Goal: Information Seeking & Learning: Learn about a topic

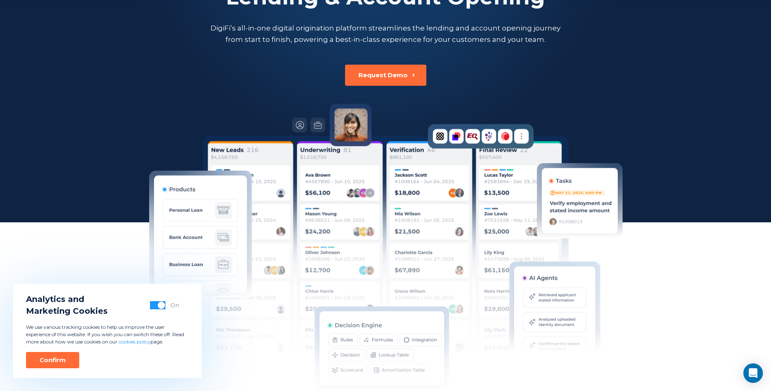
scroll to position [163, 0]
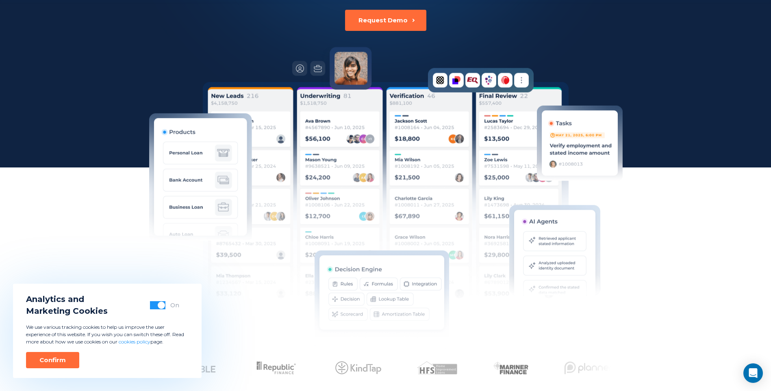
click at [163, 304] on div "On" at bounding box center [164, 305] width 29 height 8
click at [161, 305] on span "button" at bounding box center [161, 305] width 7 height 7
click at [46, 363] on div "Confirm" at bounding box center [52, 360] width 26 height 8
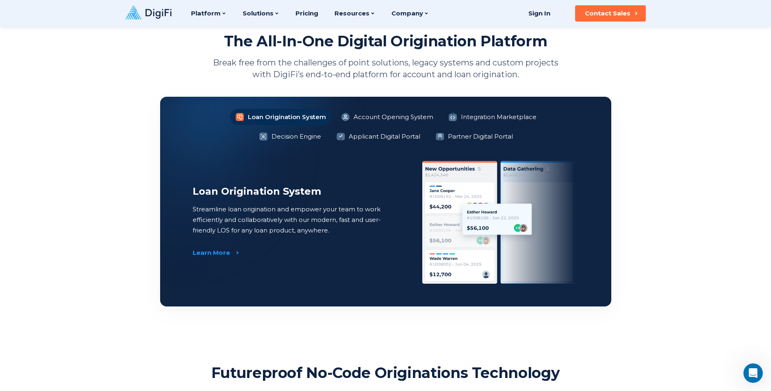
scroll to position [285, 0]
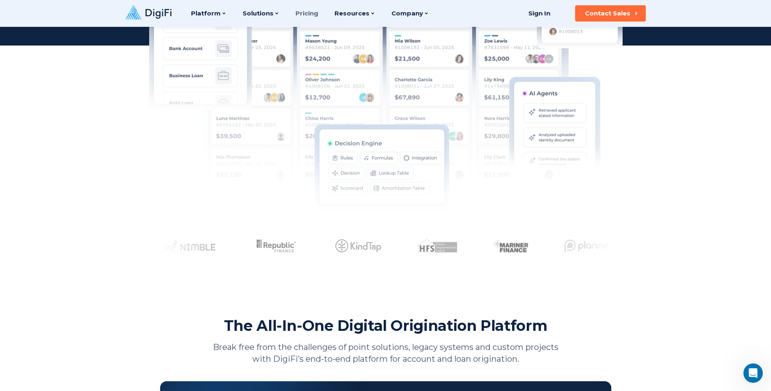
click at [306, 21] on link "Pricing" at bounding box center [307, 13] width 23 height 27
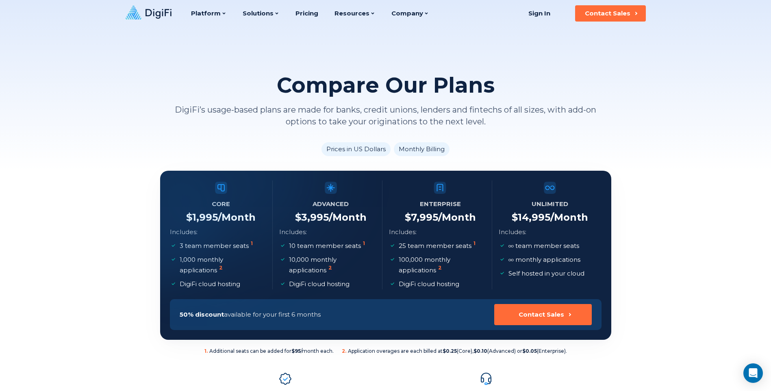
click at [411, 149] on li "Monthly Billing" at bounding box center [422, 149] width 56 height 14
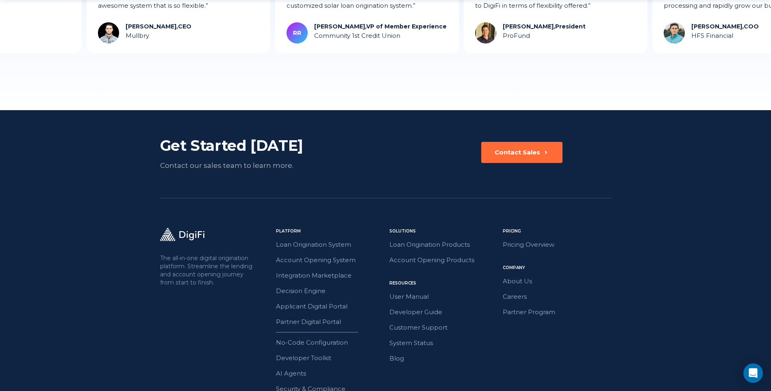
scroll to position [1115, 0]
